Goal: Task Accomplishment & Management: Use online tool/utility

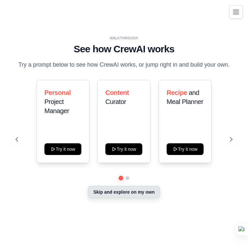
click at [128, 187] on button "Skip and explore on my own" at bounding box center [124, 192] width 72 height 12
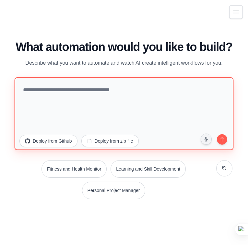
click at [113, 103] on textarea at bounding box center [124, 113] width 219 height 73
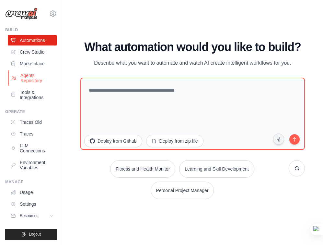
click at [33, 75] on link "Agents Repository" at bounding box center [32, 78] width 49 height 16
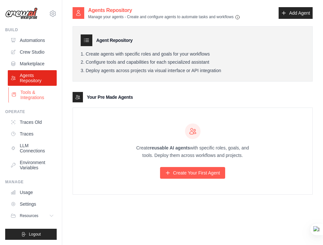
click at [35, 98] on link "Tools & Integrations" at bounding box center [32, 95] width 49 height 16
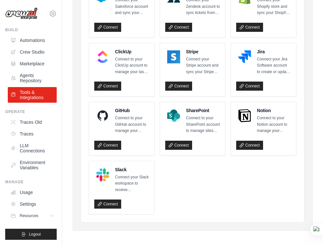
scroll to position [373, 0]
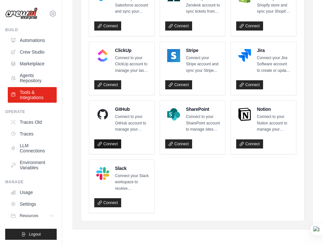
click at [111, 140] on link "Connect" at bounding box center [107, 143] width 27 height 9
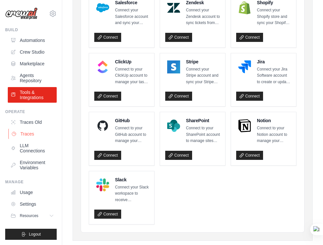
scroll to position [358, 0]
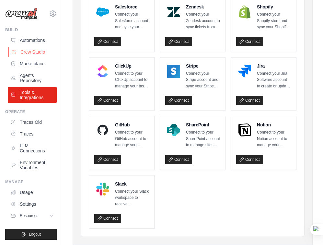
click at [34, 53] on link "Crew Studio" at bounding box center [32, 52] width 49 height 10
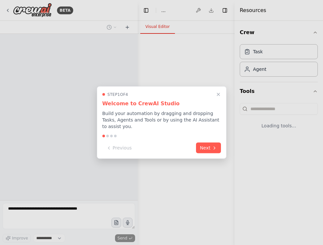
select select "****"
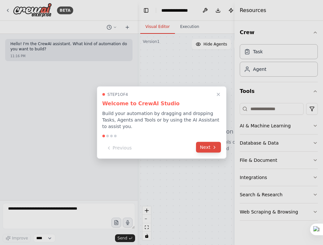
click at [207, 144] on button "Next" at bounding box center [208, 147] width 25 height 11
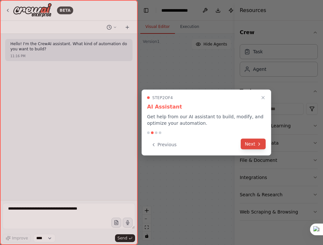
click at [248, 141] on button "Next" at bounding box center [253, 144] width 25 height 11
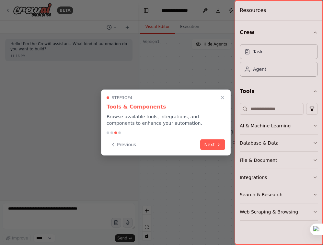
click at [215, 138] on div "Step 3 of 4 Tools & Components Browse available tools, integrations, and compon…" at bounding box center [166, 123] width 130 height 66
click at [213, 140] on button "Next" at bounding box center [212, 144] width 25 height 11
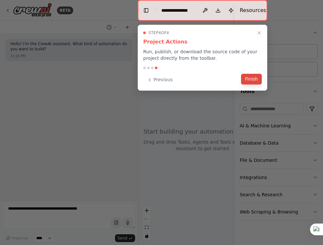
click at [248, 79] on button "Finish" at bounding box center [251, 79] width 21 height 11
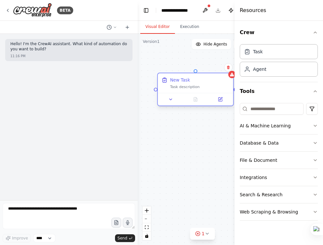
drag, startPoint x: 213, startPoint y: 83, endPoint x: 179, endPoint y: 75, distance: 35.0
click at [179, 75] on div "New Task Task description" at bounding box center [196, 83] width 76 height 20
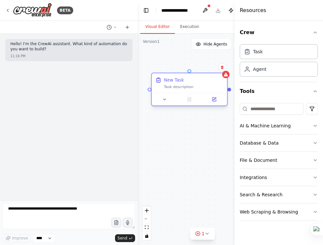
click at [182, 91] on div "New Task Task description" at bounding box center [190, 83] width 76 height 20
click at [216, 100] on icon at bounding box center [214, 99] width 4 height 4
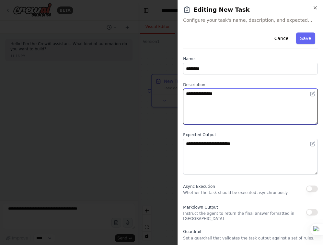
click at [219, 111] on textarea "**********" at bounding box center [250, 107] width 135 height 36
type textarea "*"
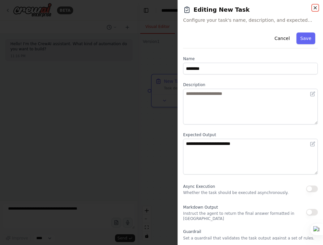
click at [317, 6] on icon "button" at bounding box center [315, 7] width 5 height 5
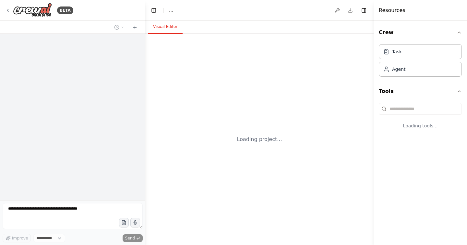
select select "****"
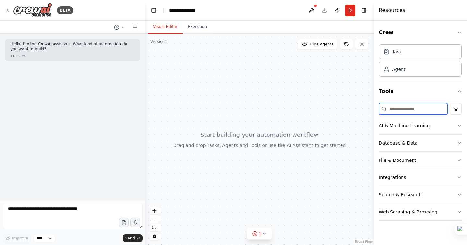
click at [397, 108] on input at bounding box center [413, 109] width 69 height 12
click at [403, 124] on div "AI & Machine Learning" at bounding box center [404, 125] width 51 height 6
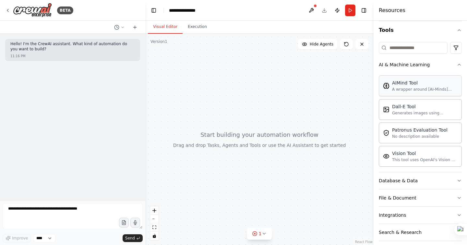
scroll to position [85, 0]
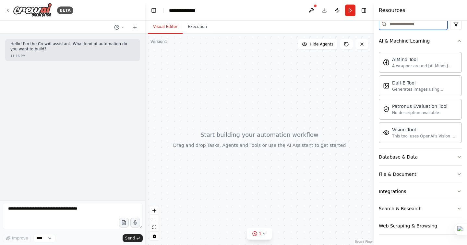
click at [399, 27] on input at bounding box center [413, 24] width 69 height 12
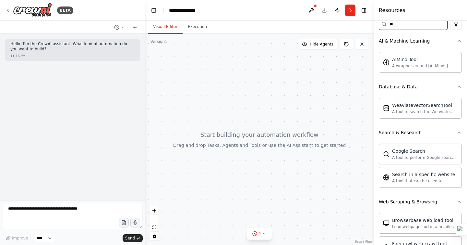
scroll to position [0, 0]
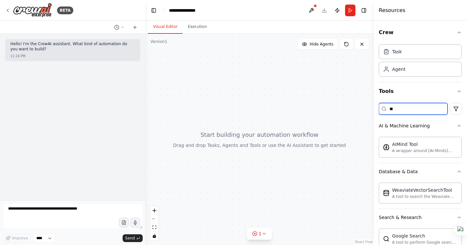
type input "*"
click at [405, 109] on input "**" at bounding box center [413, 109] width 69 height 12
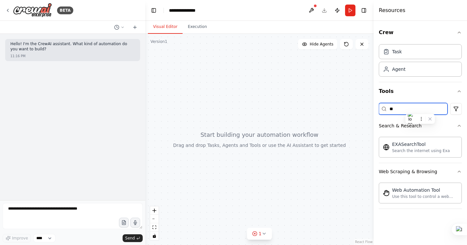
click at [405, 109] on input "**" at bounding box center [413, 109] width 69 height 12
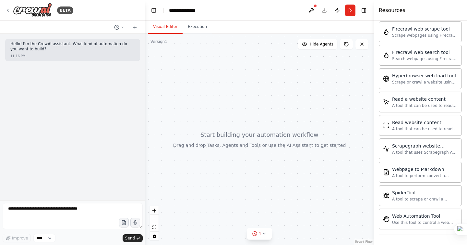
scroll to position [231, 0]
type input "***"
click at [408, 124] on div "Read website content" at bounding box center [425, 121] width 66 height 6
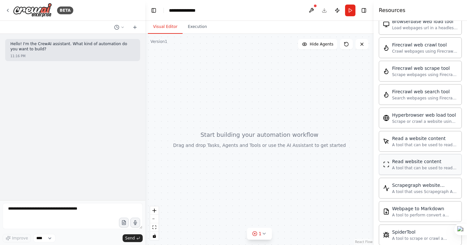
scroll to position [153, 0]
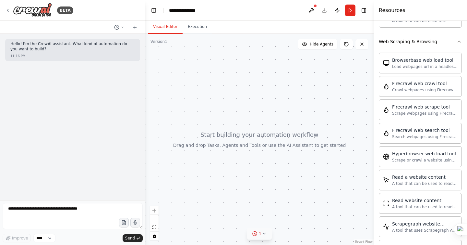
click at [260, 231] on span "1" at bounding box center [260, 233] width 3 height 6
click at [236, 156] on div at bounding box center [259, 139] width 228 height 211
click at [197, 33] on button "Execution" at bounding box center [198, 27] width 30 height 14
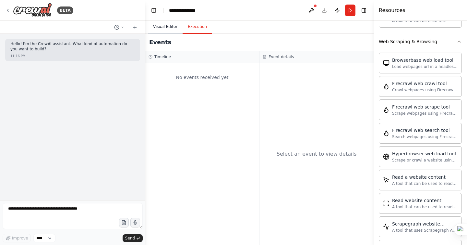
click at [167, 27] on button "Visual Editor" at bounding box center [165, 27] width 35 height 14
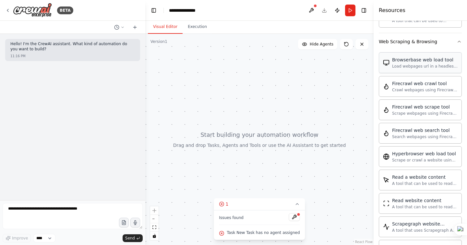
drag, startPoint x: 394, startPoint y: 57, endPoint x: 400, endPoint y: 65, distance: 9.5
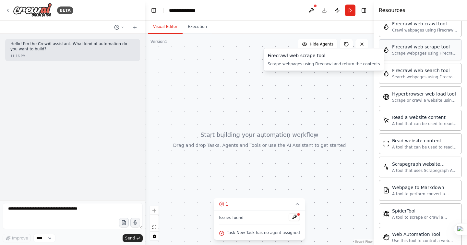
scroll to position [188, 0]
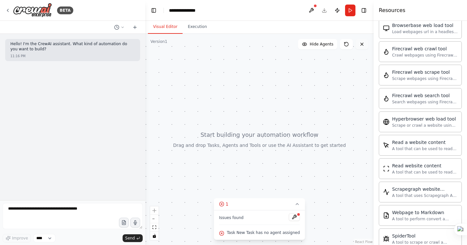
click at [364, 48] on button at bounding box center [362, 44] width 13 height 10
click at [363, 45] on icon at bounding box center [361, 44] width 5 height 5
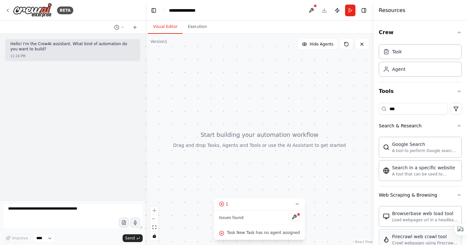
scroll to position [16, 0]
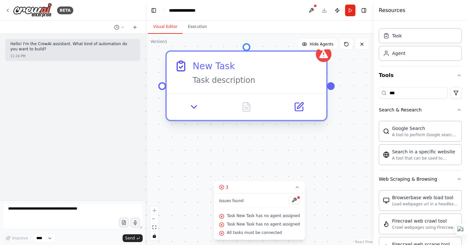
drag, startPoint x: 280, startPoint y: 143, endPoint x: 229, endPoint y: 65, distance: 93.5
click at [229, 64] on div "New Task" at bounding box center [214, 65] width 42 height 13
click at [299, 112] on icon at bounding box center [299, 107] width 10 height 10
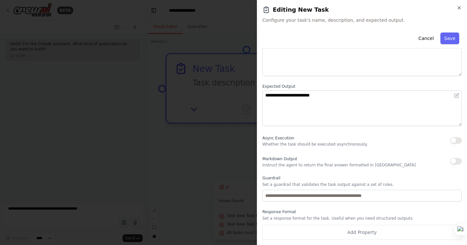
scroll to position [0, 0]
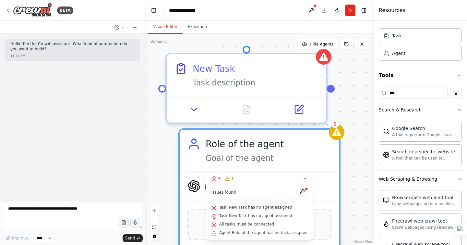
drag, startPoint x: 267, startPoint y: 158, endPoint x: 223, endPoint y: 130, distance: 53.1
click at [223, 130] on div "Role of the agent Goal of the agent" at bounding box center [260, 150] width 160 height 42
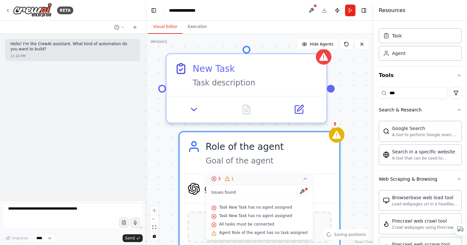
click at [302, 177] on icon at bounding box center [304, 178] width 5 height 5
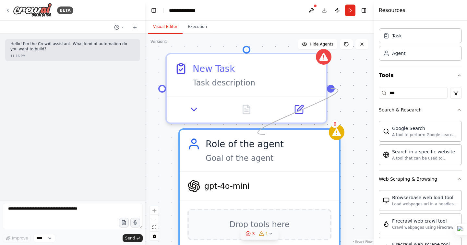
drag, startPoint x: 328, startPoint y: 87, endPoint x: 265, endPoint y: 134, distance: 79.0
click at [265, 134] on div "New Task Task description Role of the agent Goal of the agent gpt-4o-mini Drop …" at bounding box center [173, 186] width 457 height 422
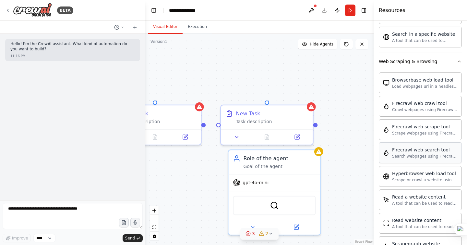
scroll to position [138, 0]
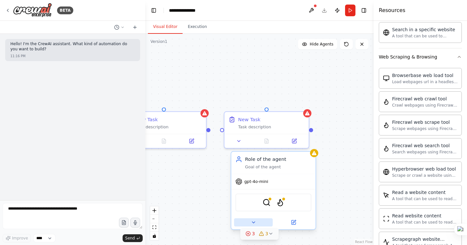
click at [254, 222] on icon at bounding box center [253, 221] width 3 height 1
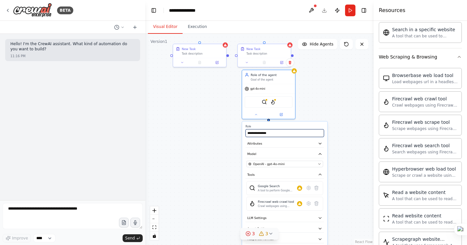
drag, startPoint x: 278, startPoint y: 148, endPoint x: 281, endPoint y: 40, distance: 108.1
click at [280, 40] on div "**********" at bounding box center [259, 139] width 228 height 211
click at [217, 152] on div "**********" at bounding box center [259, 139] width 228 height 211
click at [259, 114] on button at bounding box center [256, 113] width 24 height 5
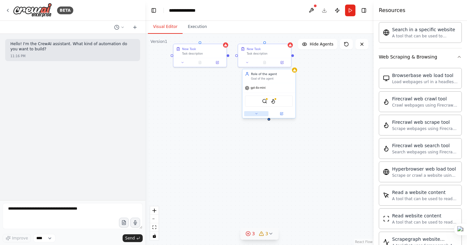
click at [259, 114] on button at bounding box center [256, 113] width 24 height 5
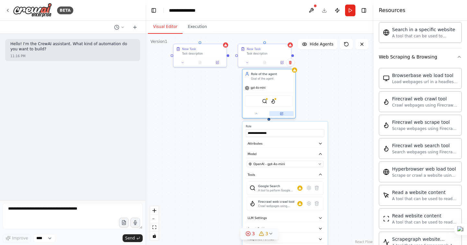
click at [282, 112] on icon at bounding box center [282, 114] width 4 height 4
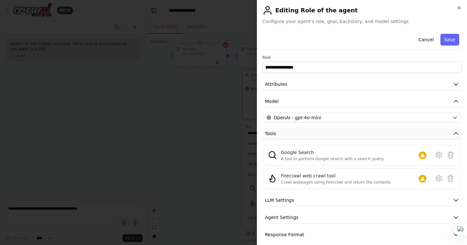
scroll to position [6, 0]
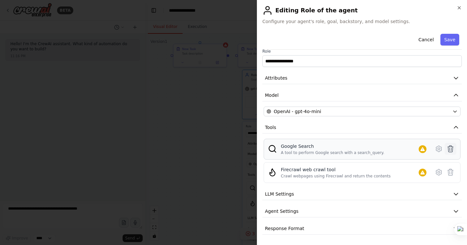
click at [454, 150] on icon at bounding box center [451, 149] width 8 height 8
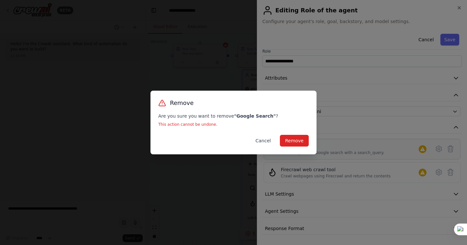
click at [266, 138] on button "Cancel" at bounding box center [263, 141] width 26 height 12
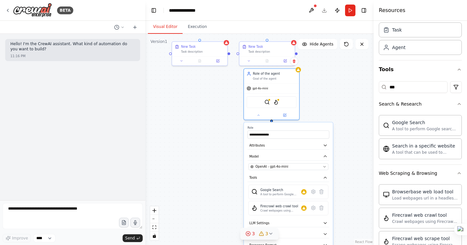
scroll to position [0, 0]
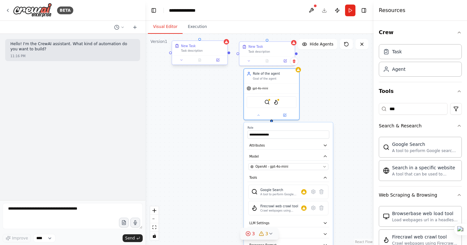
click at [212, 56] on div at bounding box center [199, 59] width 55 height 9
click at [217, 61] on icon at bounding box center [217, 60] width 3 height 3
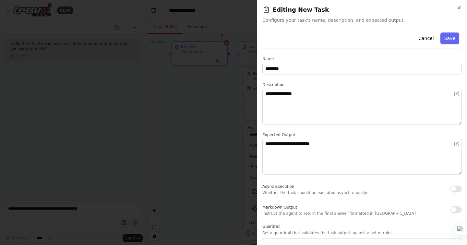
scroll to position [48, 0]
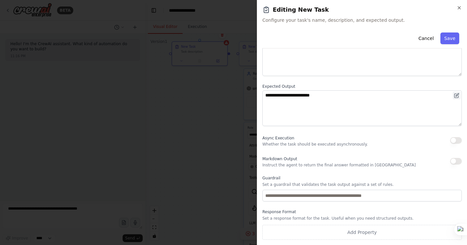
click at [453, 96] on button at bounding box center [457, 95] width 8 height 8
click at [457, 96] on icon at bounding box center [456, 95] width 5 height 5
click at [357, 129] on div "**********" at bounding box center [362, 111] width 200 height 258
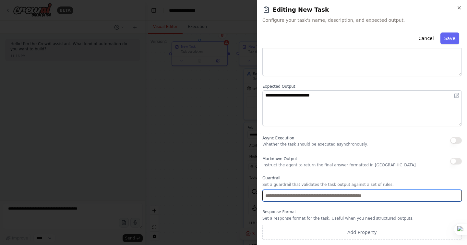
click at [305, 200] on input "text" at bounding box center [362, 195] width 200 height 12
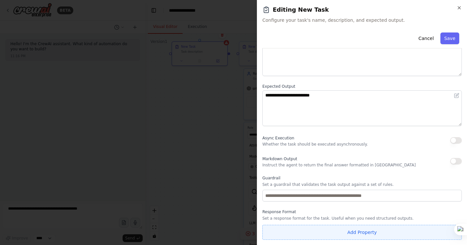
click at [340, 229] on button "Add Property" at bounding box center [362, 231] width 200 height 15
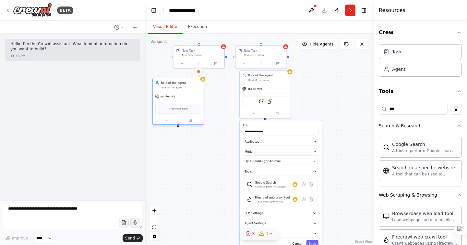
drag, startPoint x: 230, startPoint y: 110, endPoint x: 187, endPoint y: 87, distance: 48.6
click at [187, 87] on div "Role of the agent Goal of the agent" at bounding box center [178, 84] width 51 height 13
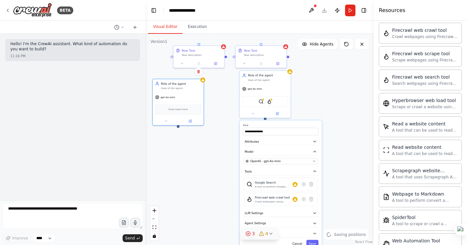
scroll to position [231, 0]
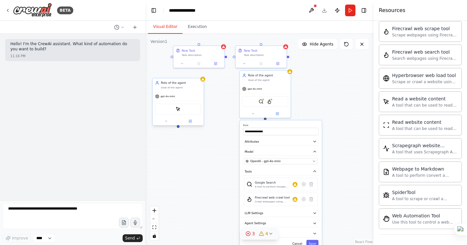
click at [181, 110] on div "ScrapeElementFromWebsiteTool" at bounding box center [178, 108] width 46 height 11
click at [168, 122] on button at bounding box center [165, 120] width 23 height 5
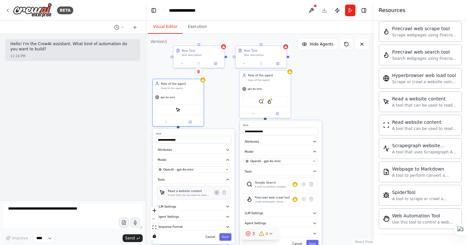
click at [217, 194] on icon at bounding box center [217, 192] width 4 height 4
